Goal: Information Seeking & Learning: Stay updated

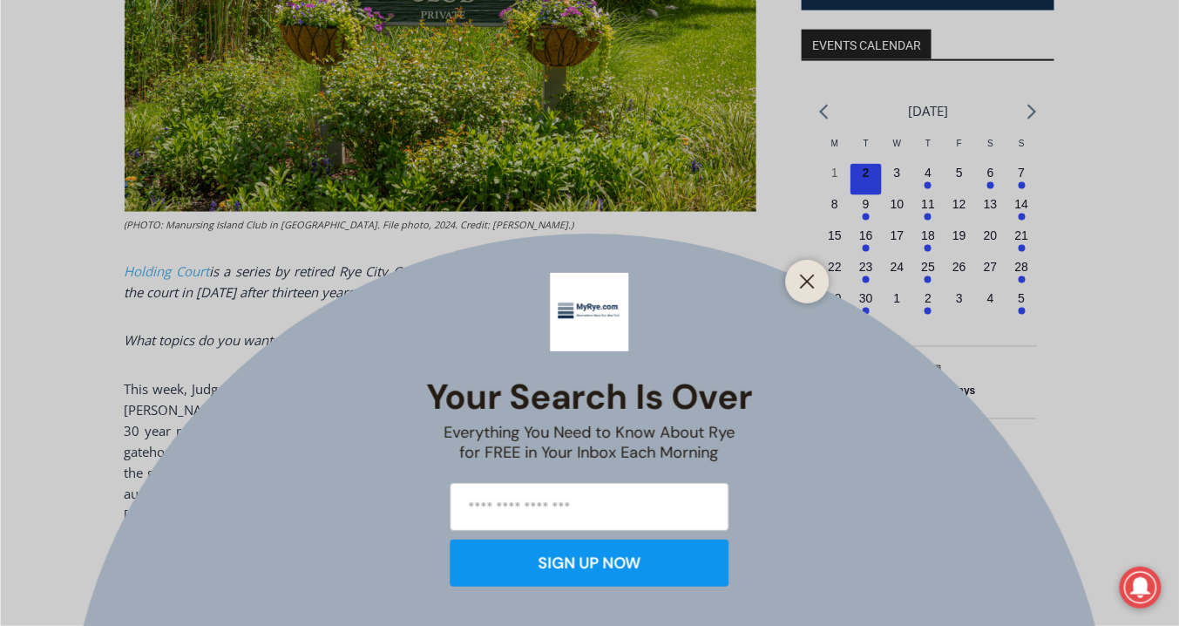
scroll to position [767, 0]
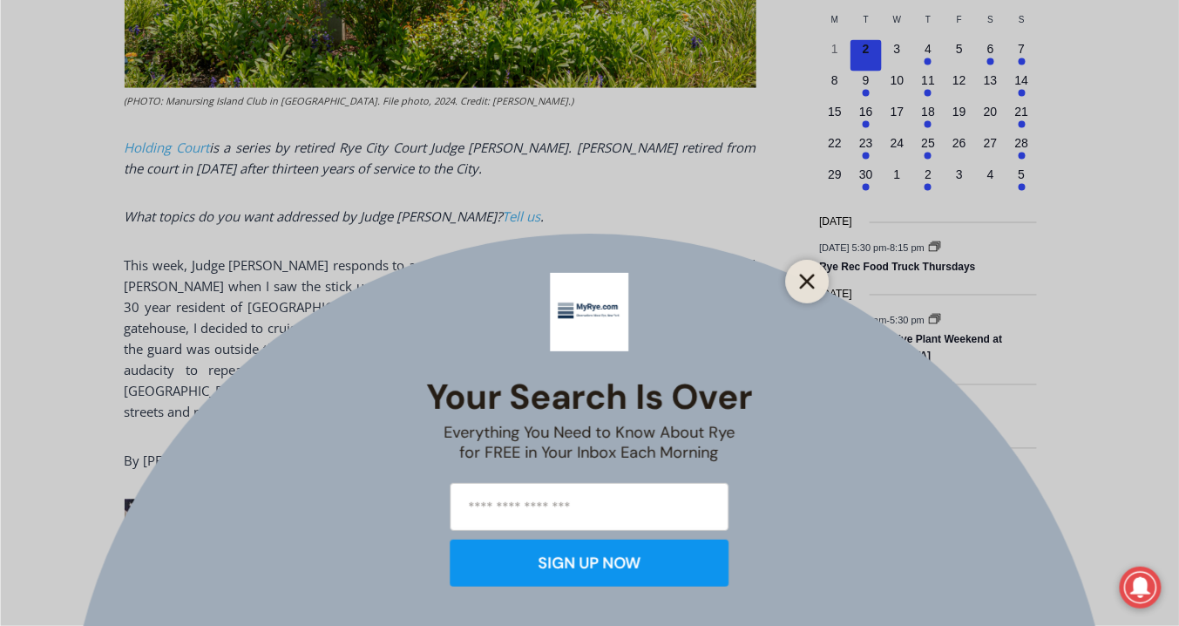
click at [807, 292] on button "Close" at bounding box center [808, 281] width 24 height 24
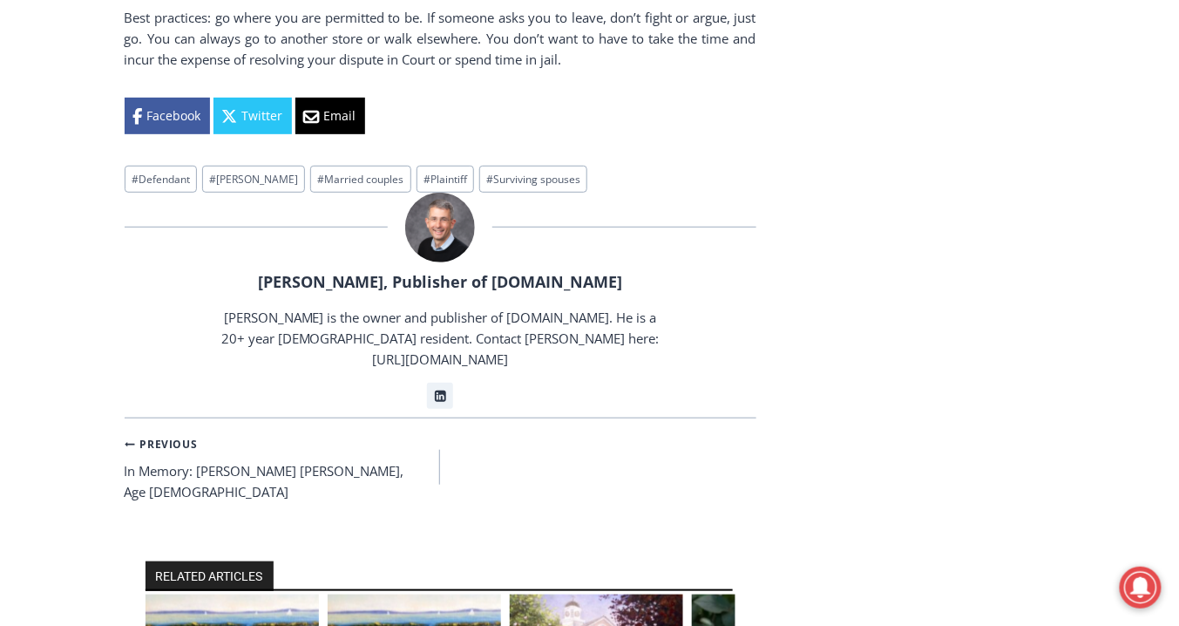
scroll to position [2092, 0]
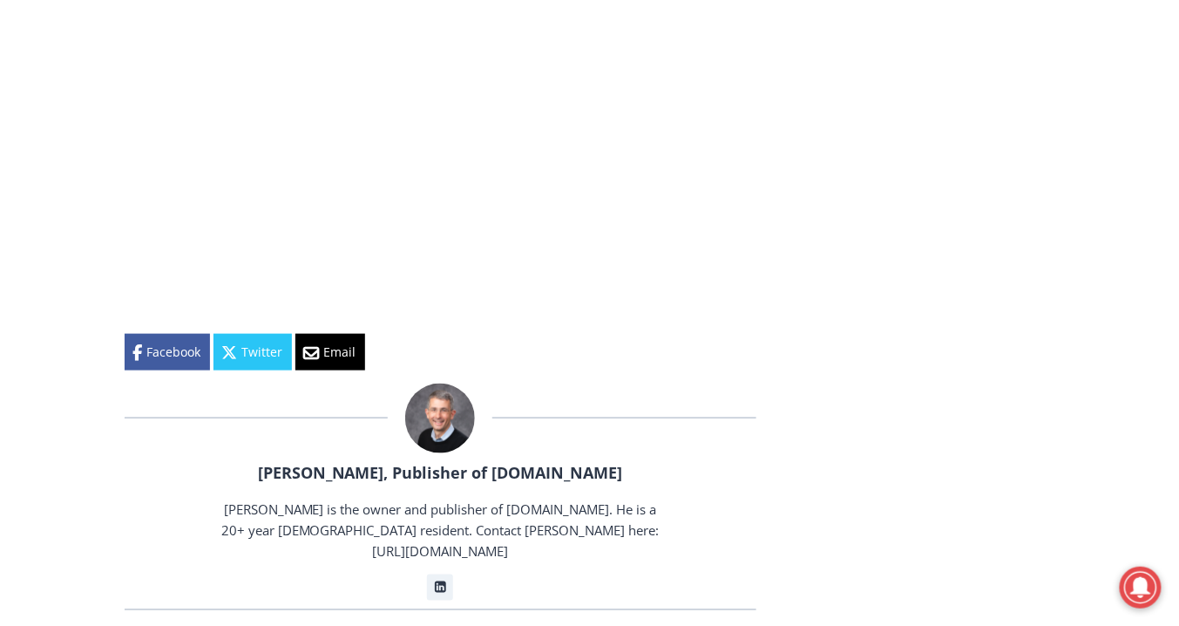
scroll to position [2511, 0]
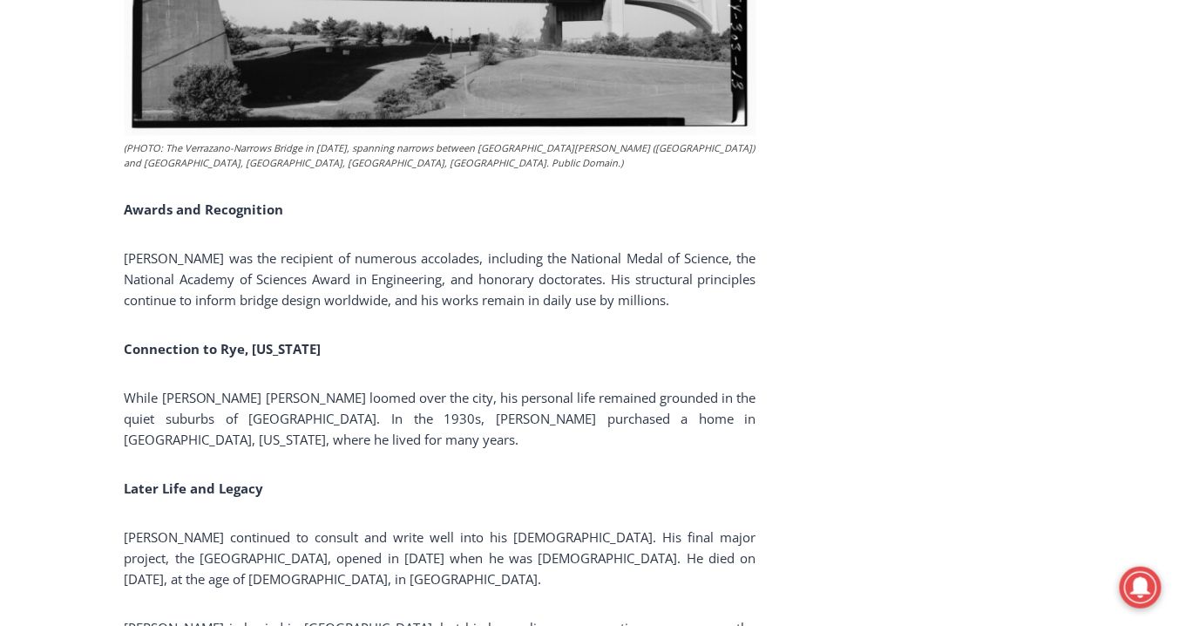
scroll to position [2859, 0]
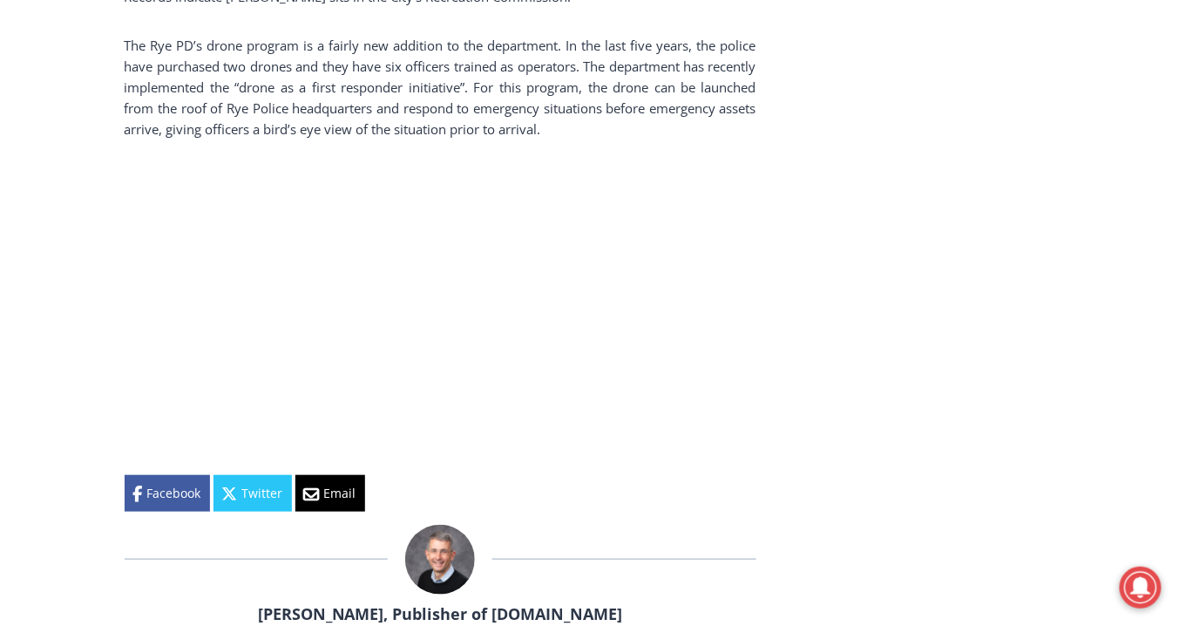
scroll to position [2371, 0]
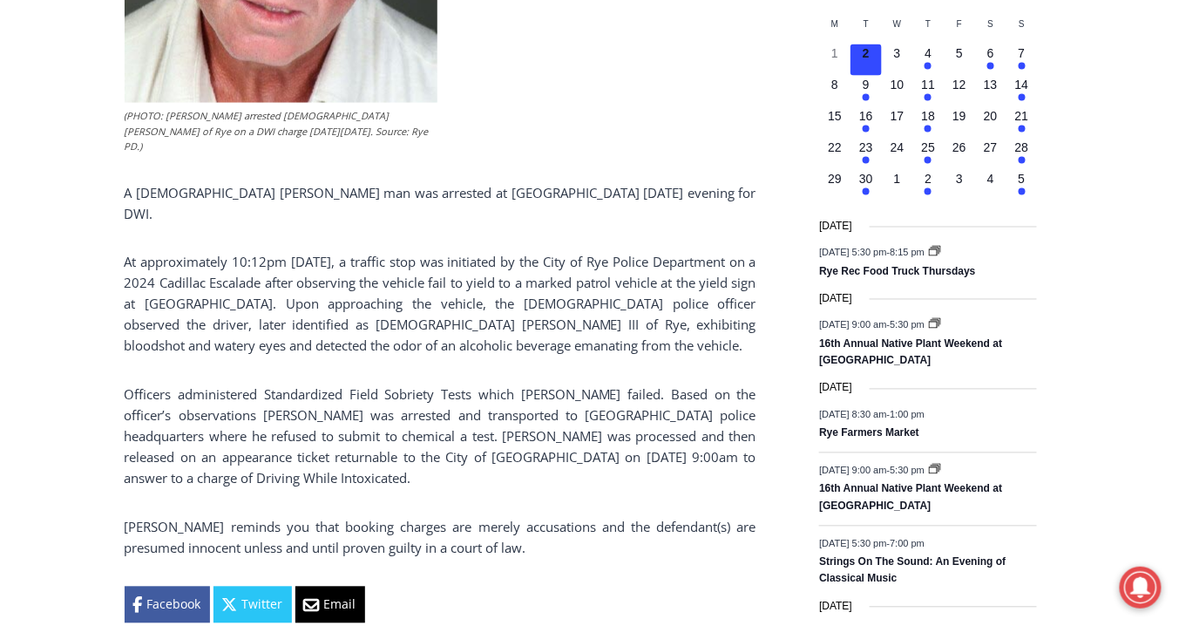
scroll to position [767, 0]
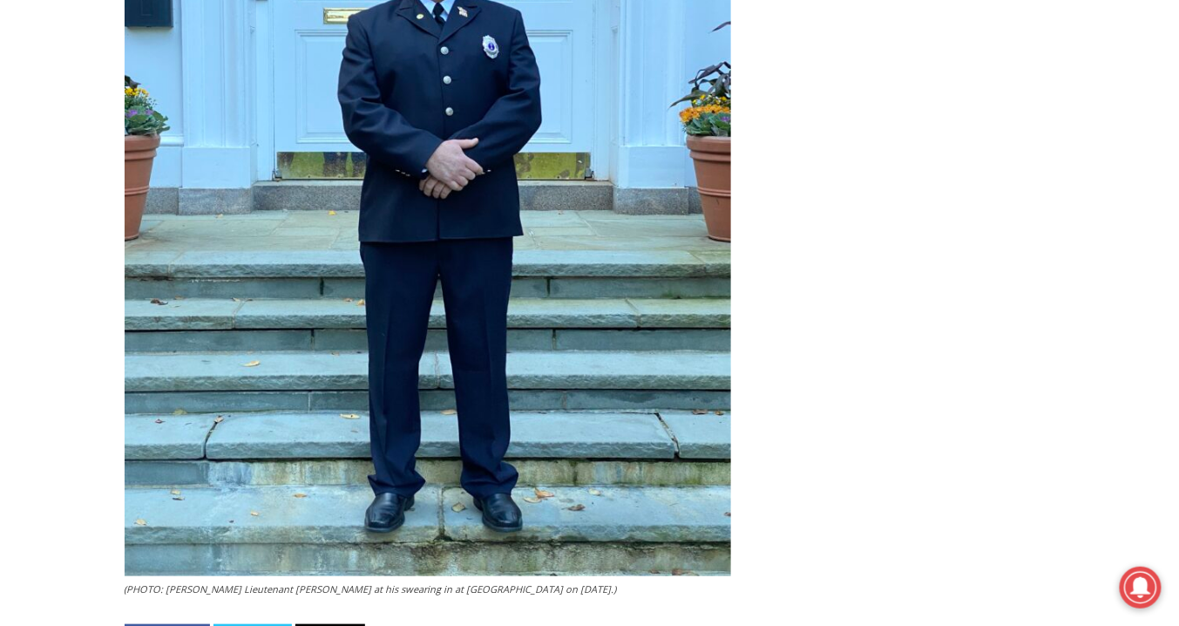
scroll to position [4324, 0]
